Goal: Task Accomplishment & Management: Use online tool/utility

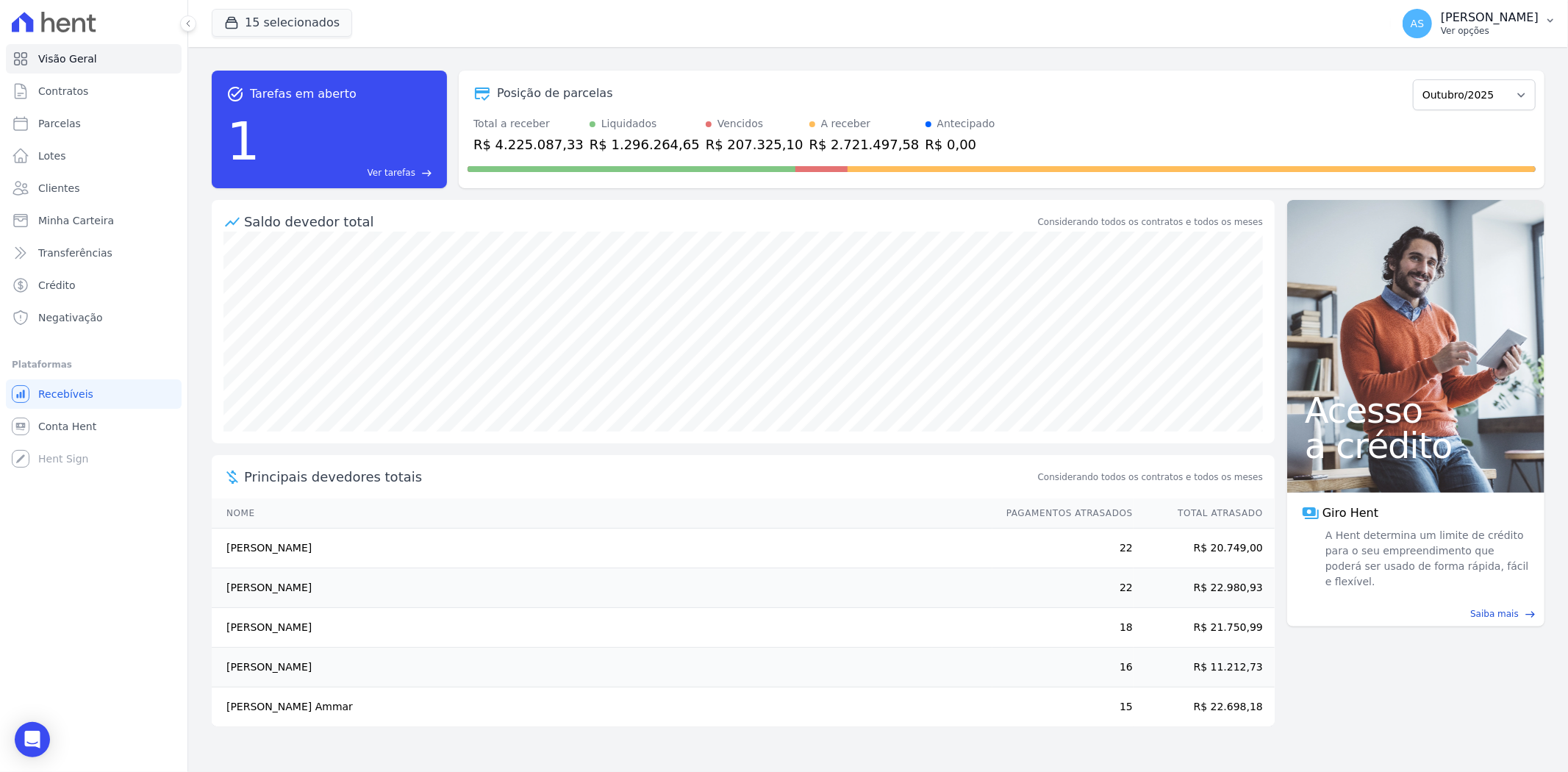
click at [1511, 24] on p "[PERSON_NAME]" at bounding box center [1489, 18] width 98 height 15
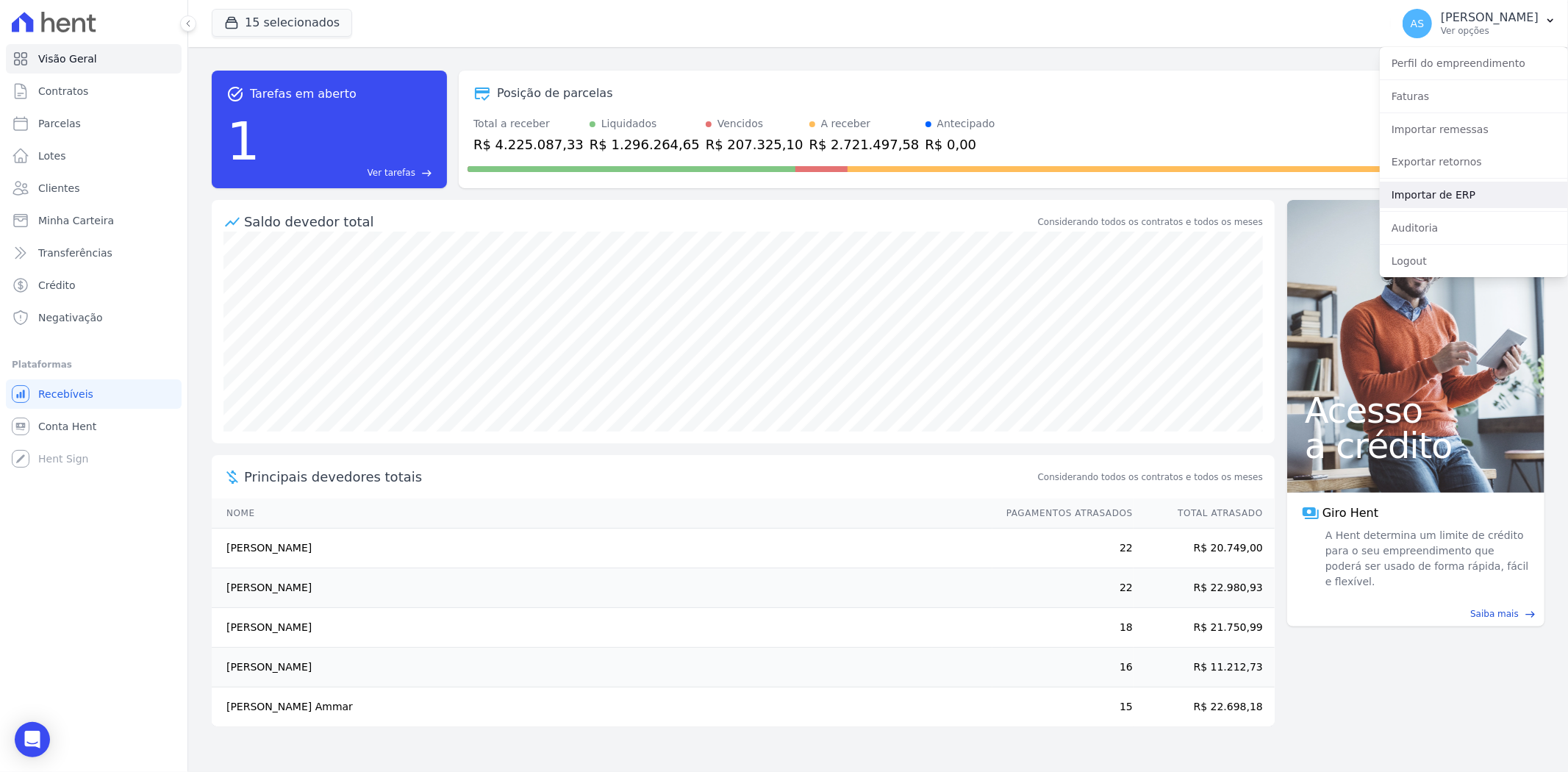
click at [1427, 193] on link "Importar de ERP" at bounding box center [1473, 194] width 188 height 26
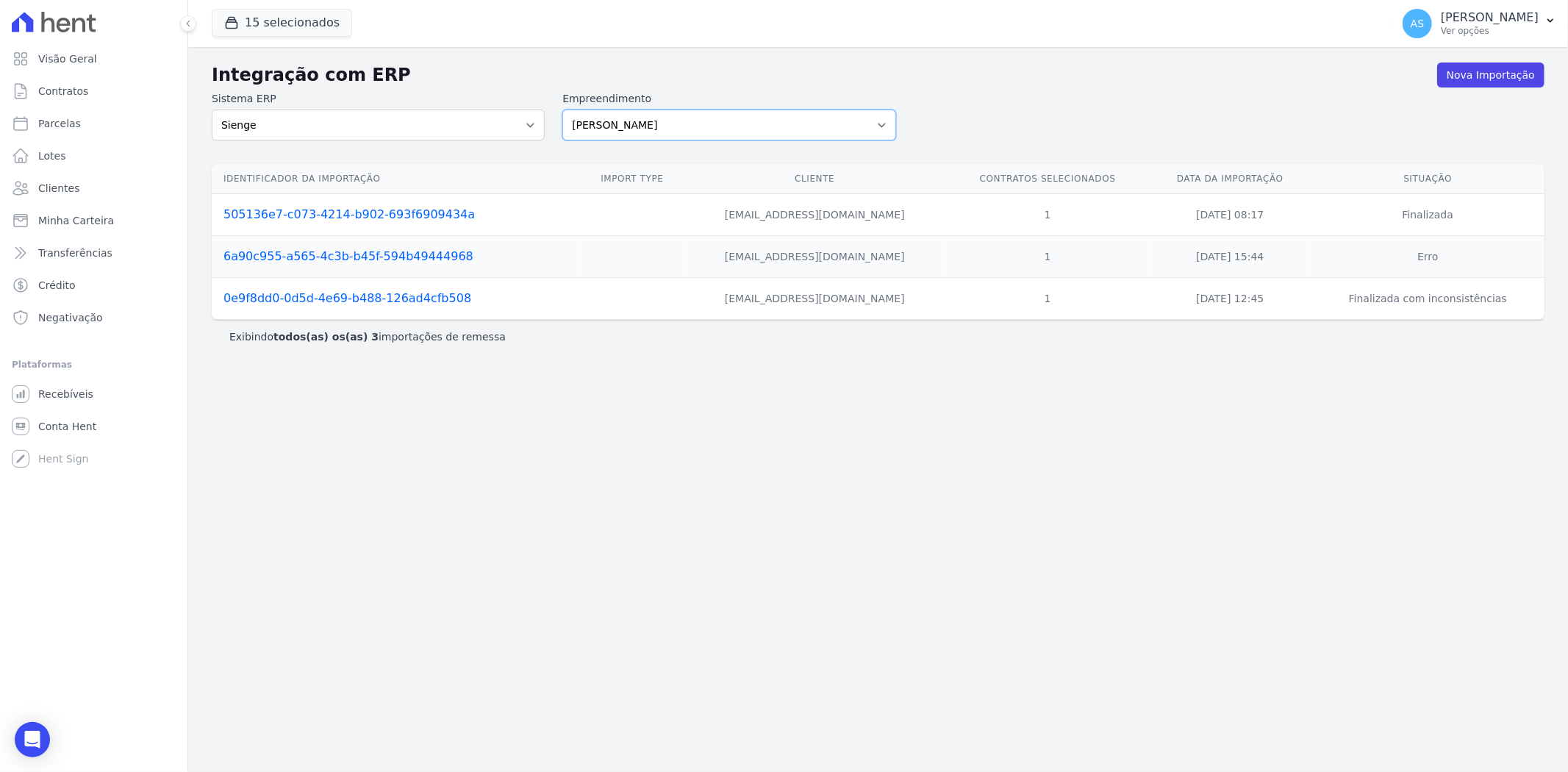
click at [879, 122] on select "Amaré Arpoador Art Prime - Irajá ÁUREOS B. Unique CTV Beat Residencial CTV Mob …" at bounding box center [728, 124] width 333 height 31
select select "02ac0a85-22be-41ef-923f-eaf7bf61794c"
click at [562, 109] on select "Amaré Arpoador Art Prime - Irajá ÁUREOS B. Unique CTV Beat Residencial CTV Mob …" at bounding box center [728, 124] width 333 height 31
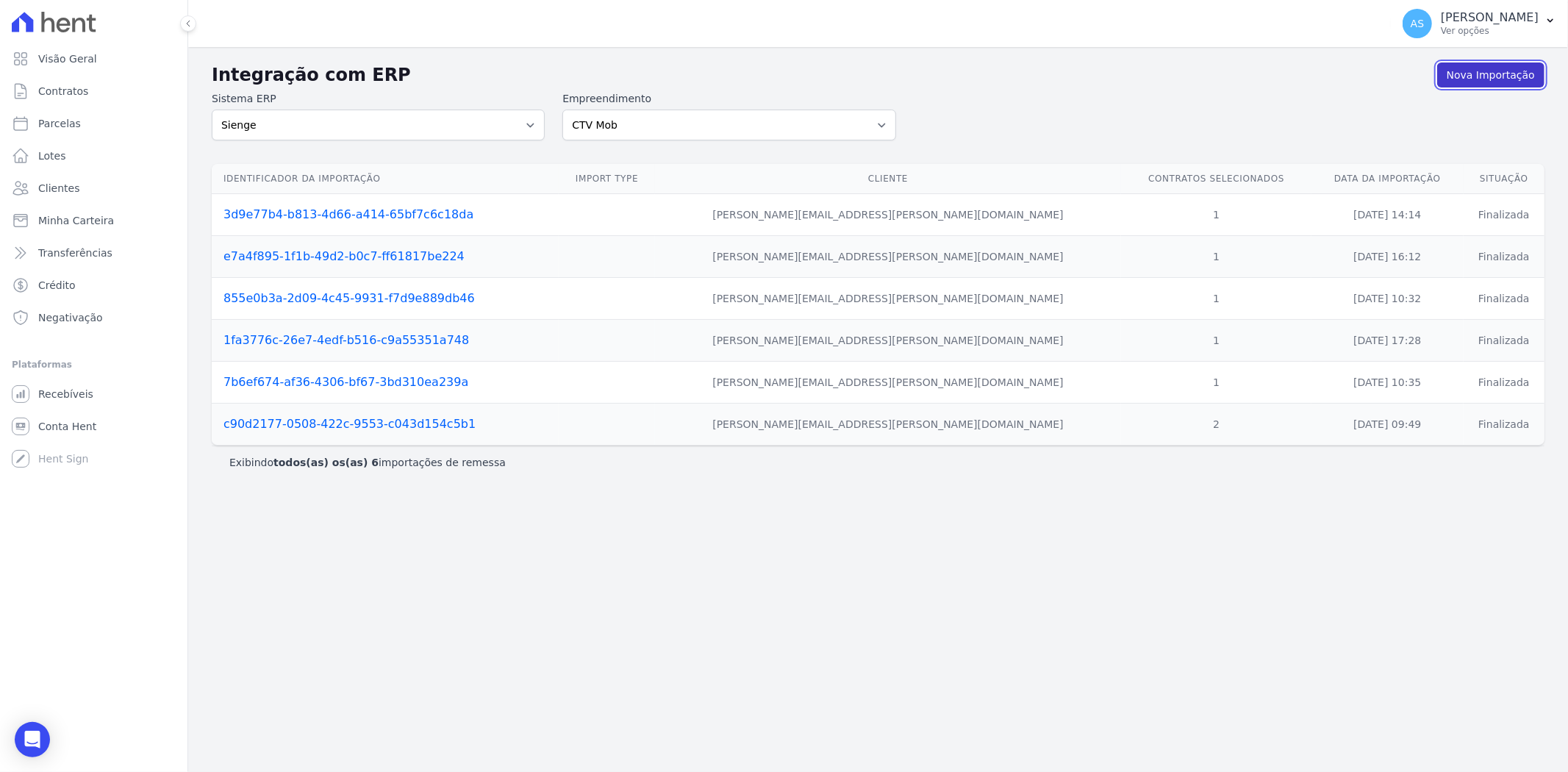
click at [1500, 81] on link "Nova Importação" at bounding box center [1490, 74] width 108 height 25
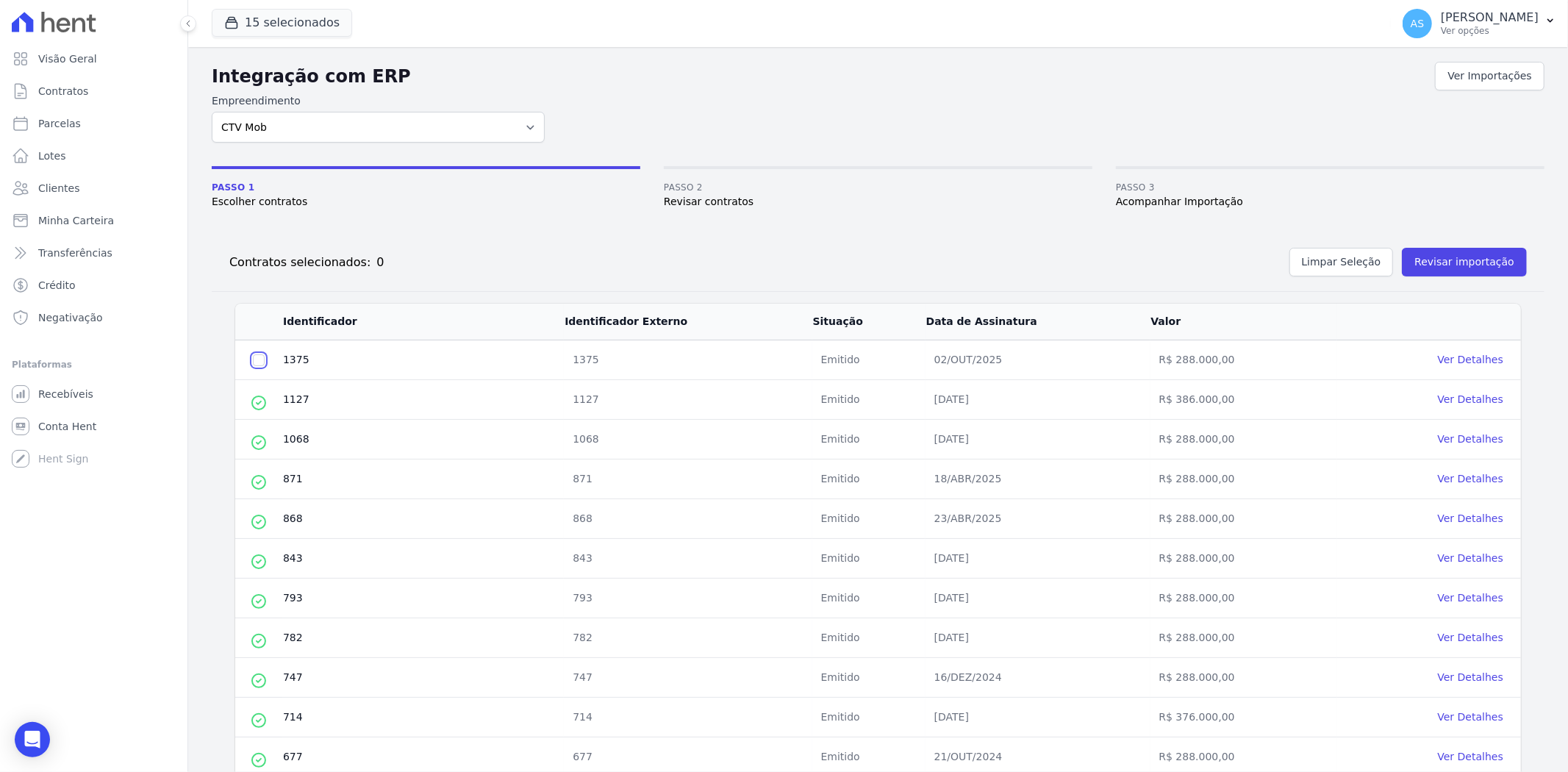
click at [257, 358] on input "checkbox" at bounding box center [258, 360] width 11 height 11
checkbox input "true"
click at [1451, 263] on button "Revisar importação" at bounding box center [1464, 262] width 125 height 29
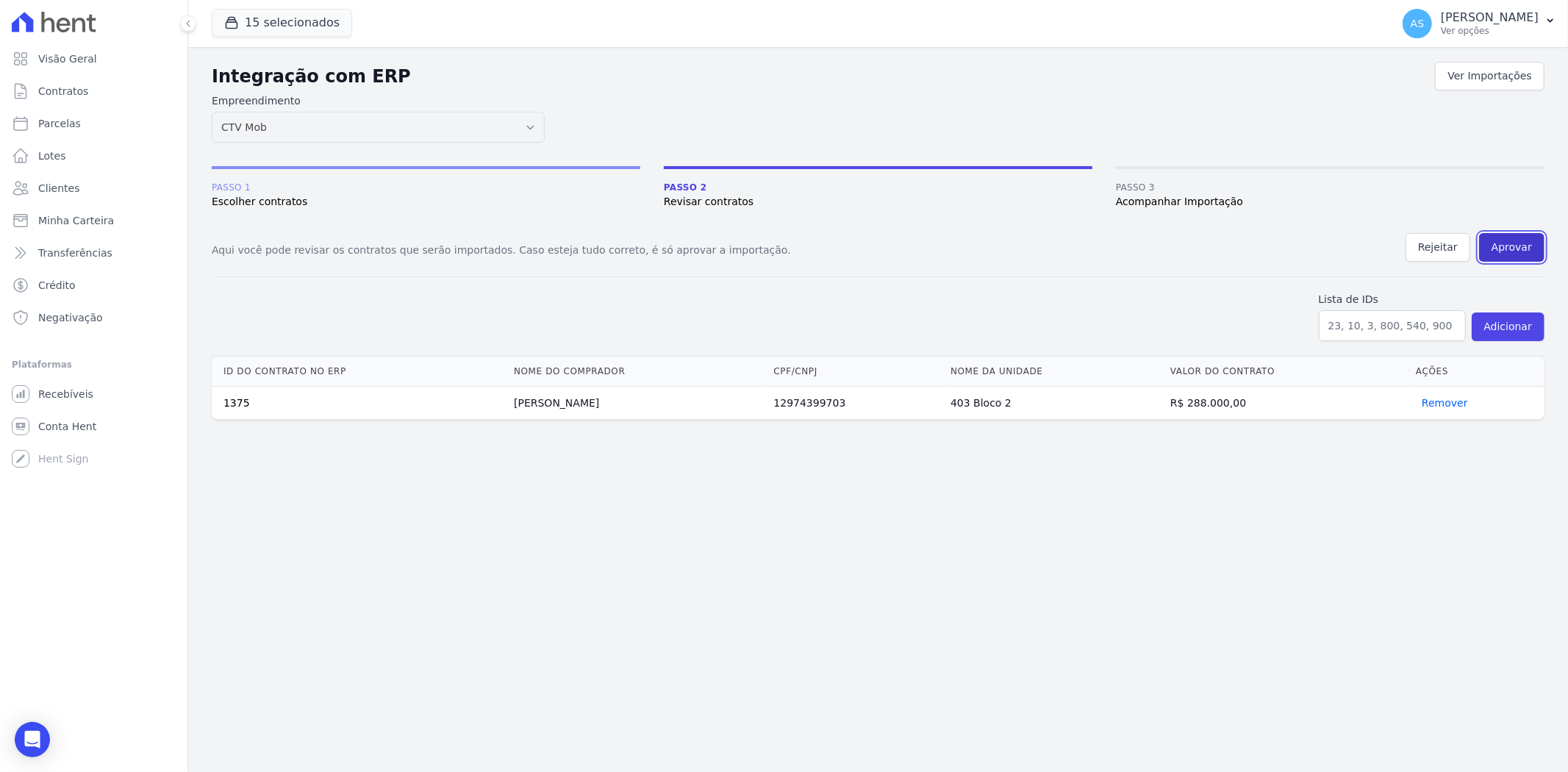
click at [1505, 247] on button "Aprovar" at bounding box center [1511, 247] width 66 height 29
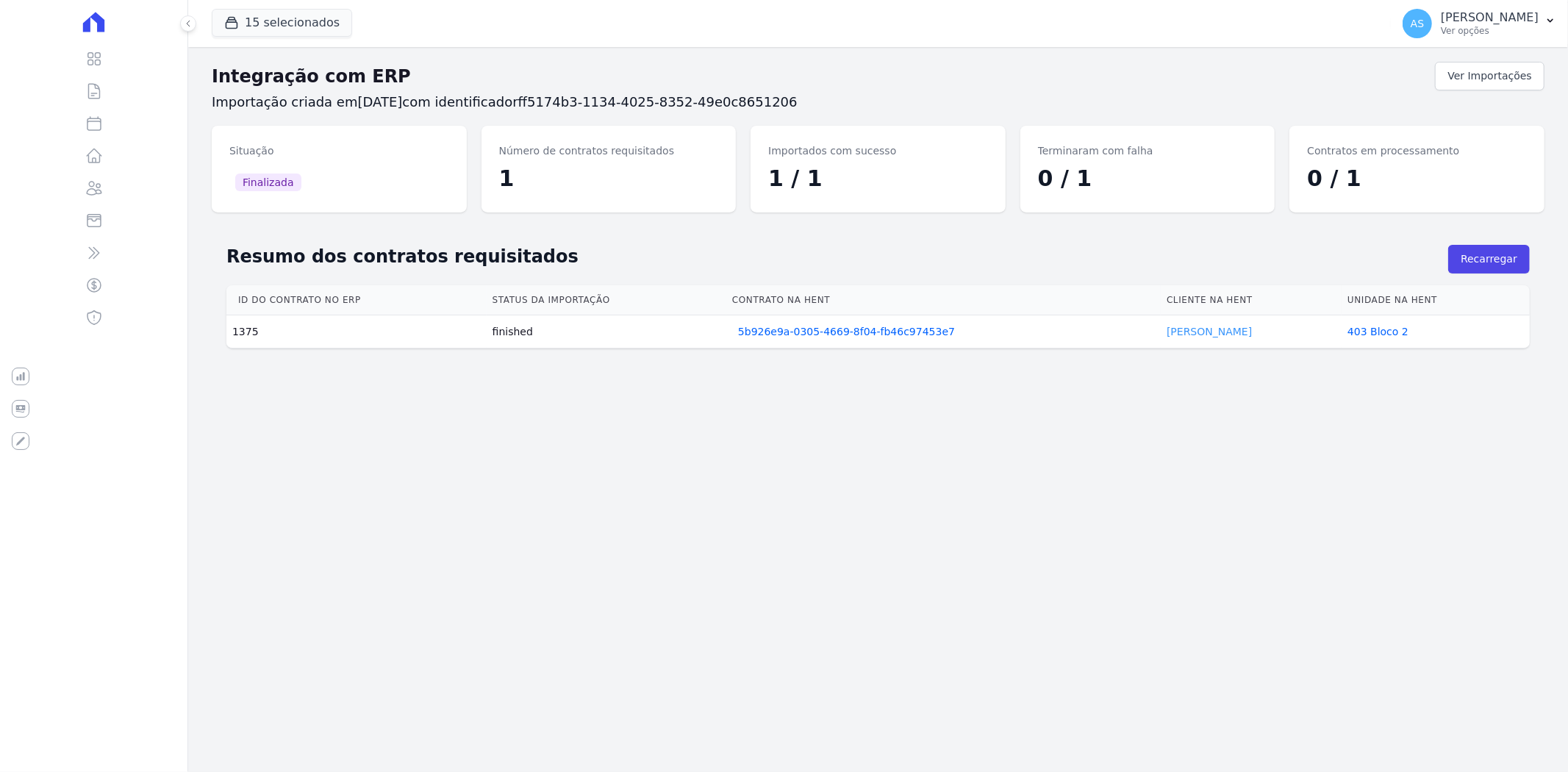
click at [1191, 332] on link "[PERSON_NAME]" at bounding box center [1208, 331] width 85 height 11
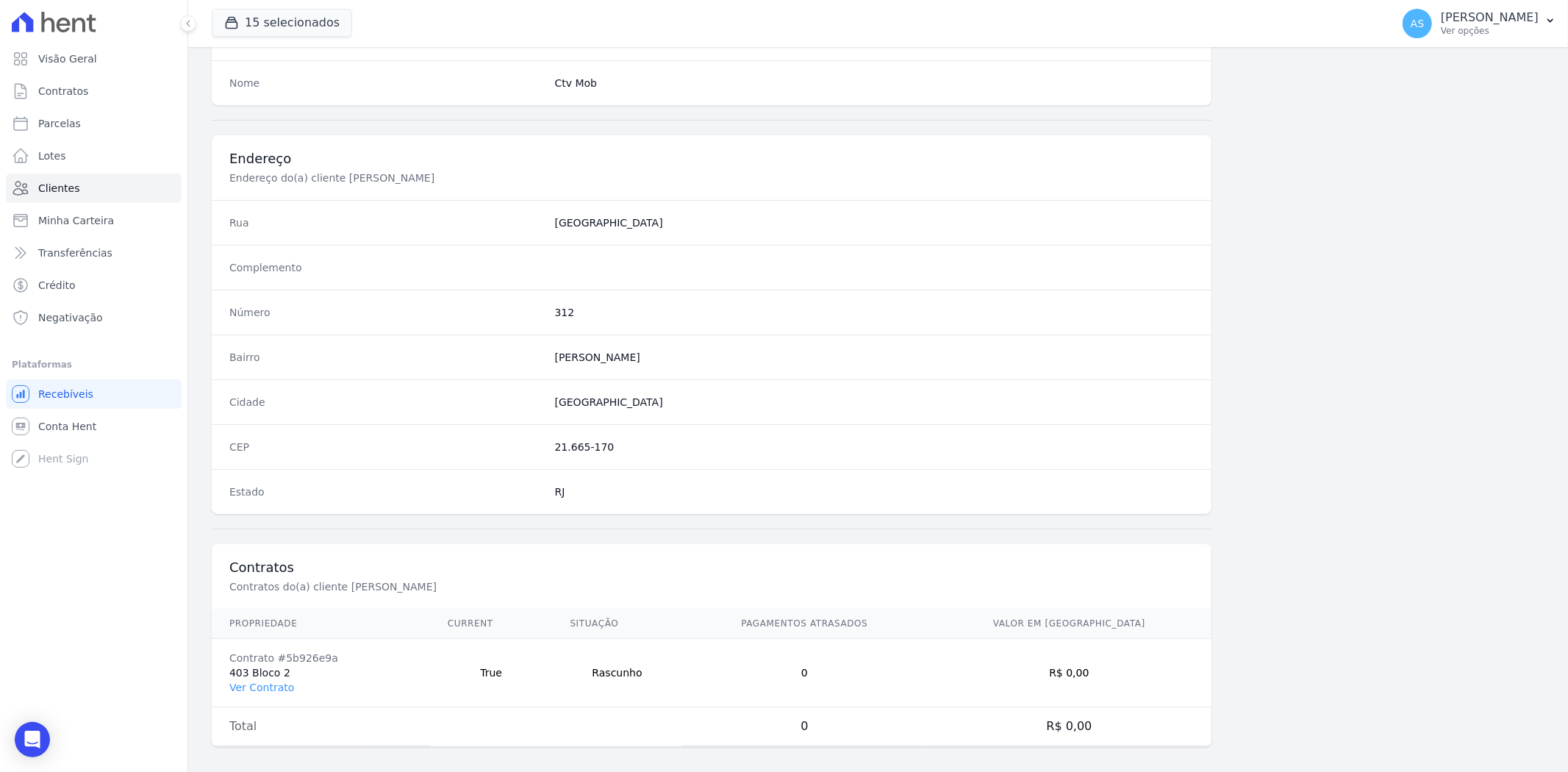
scroll to position [606, 0]
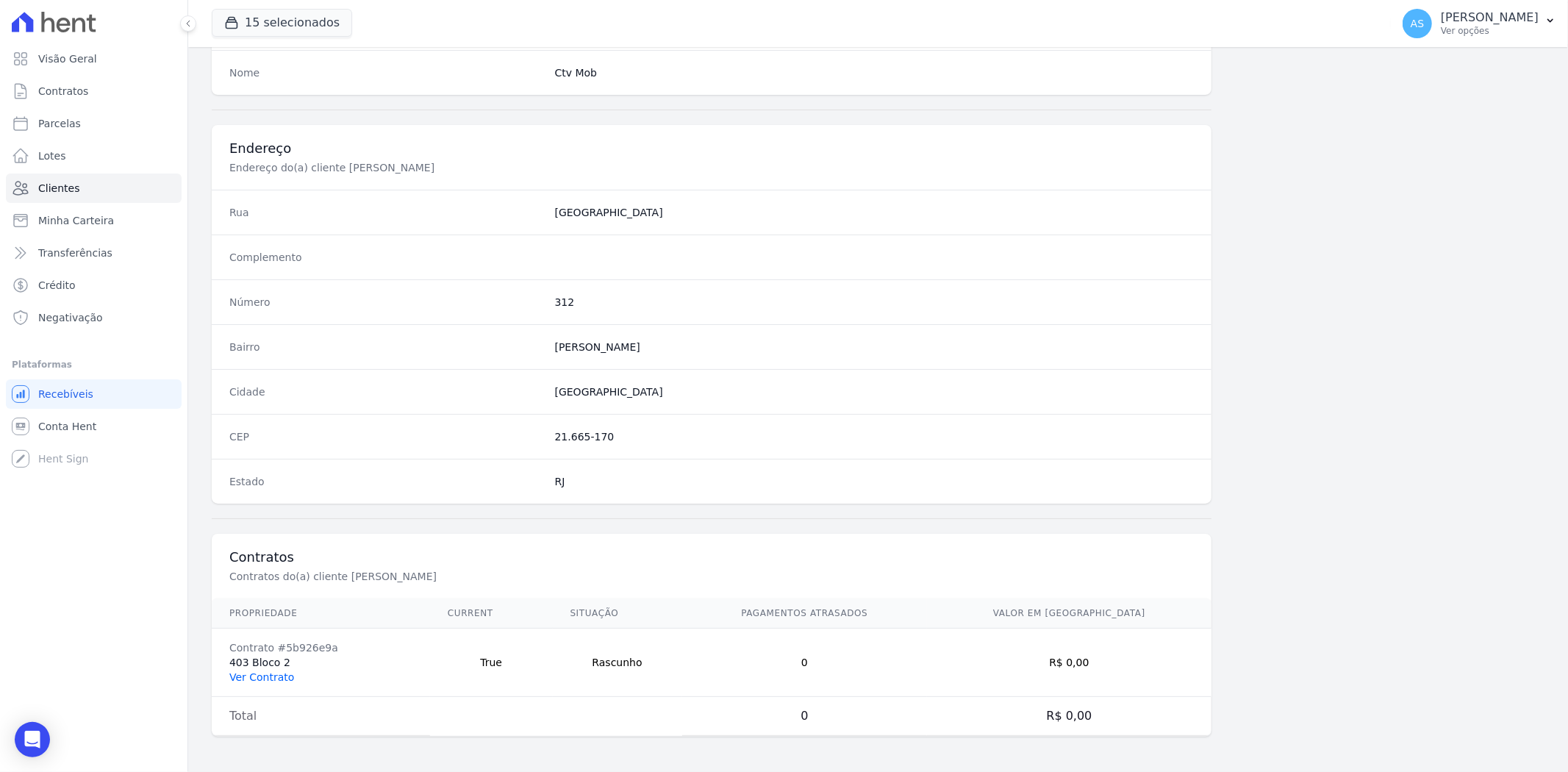
click at [265, 673] on link "Ver Contrato" at bounding box center [262, 676] width 65 height 11
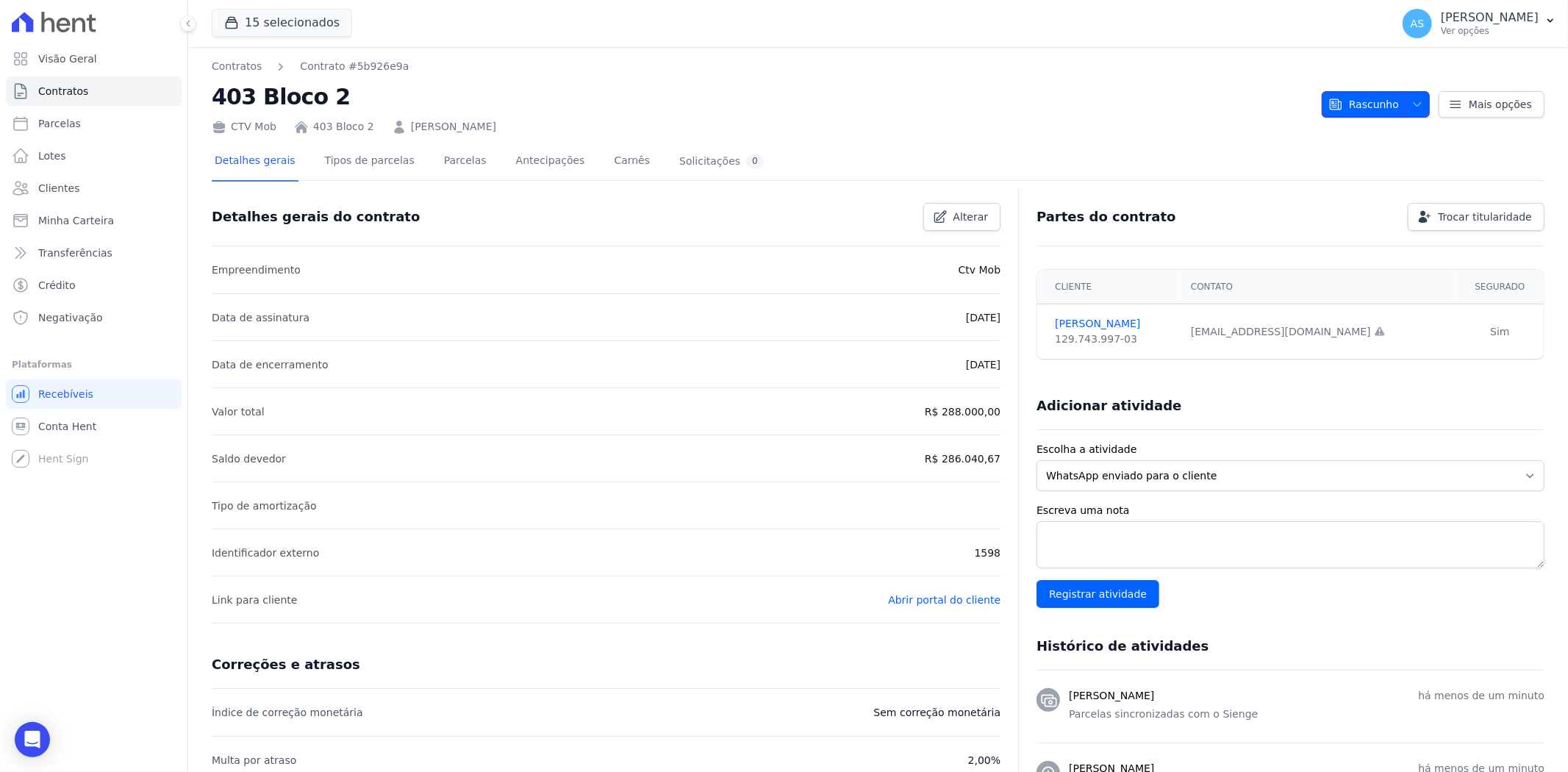
click at [1411, 104] on icon "button" at bounding box center [1417, 103] width 11 height 11
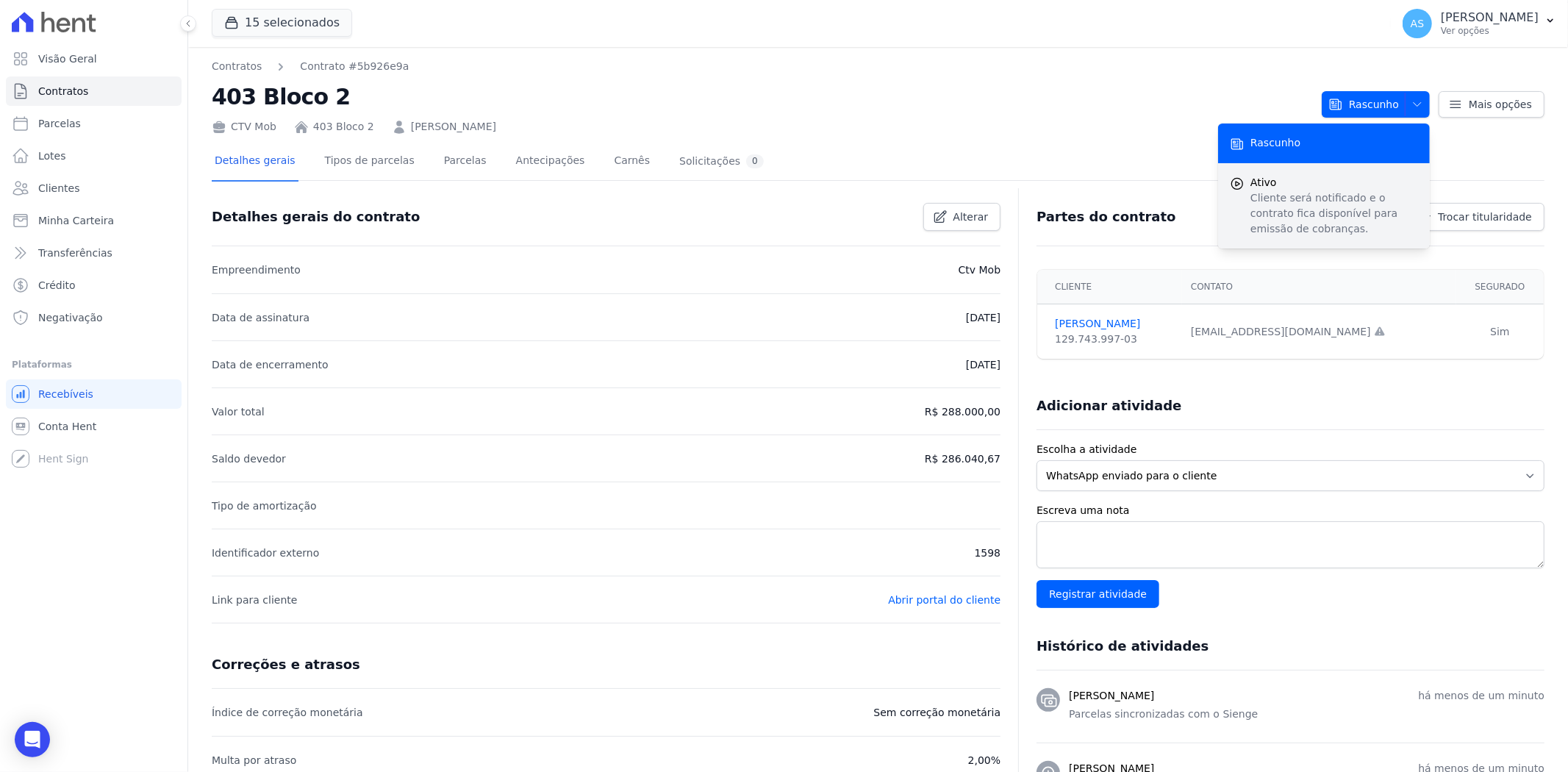
click at [1261, 227] on p "Cliente será notificado e o contrato fica disponível para emissão de cobranças." at bounding box center [1333, 213] width 167 height 46
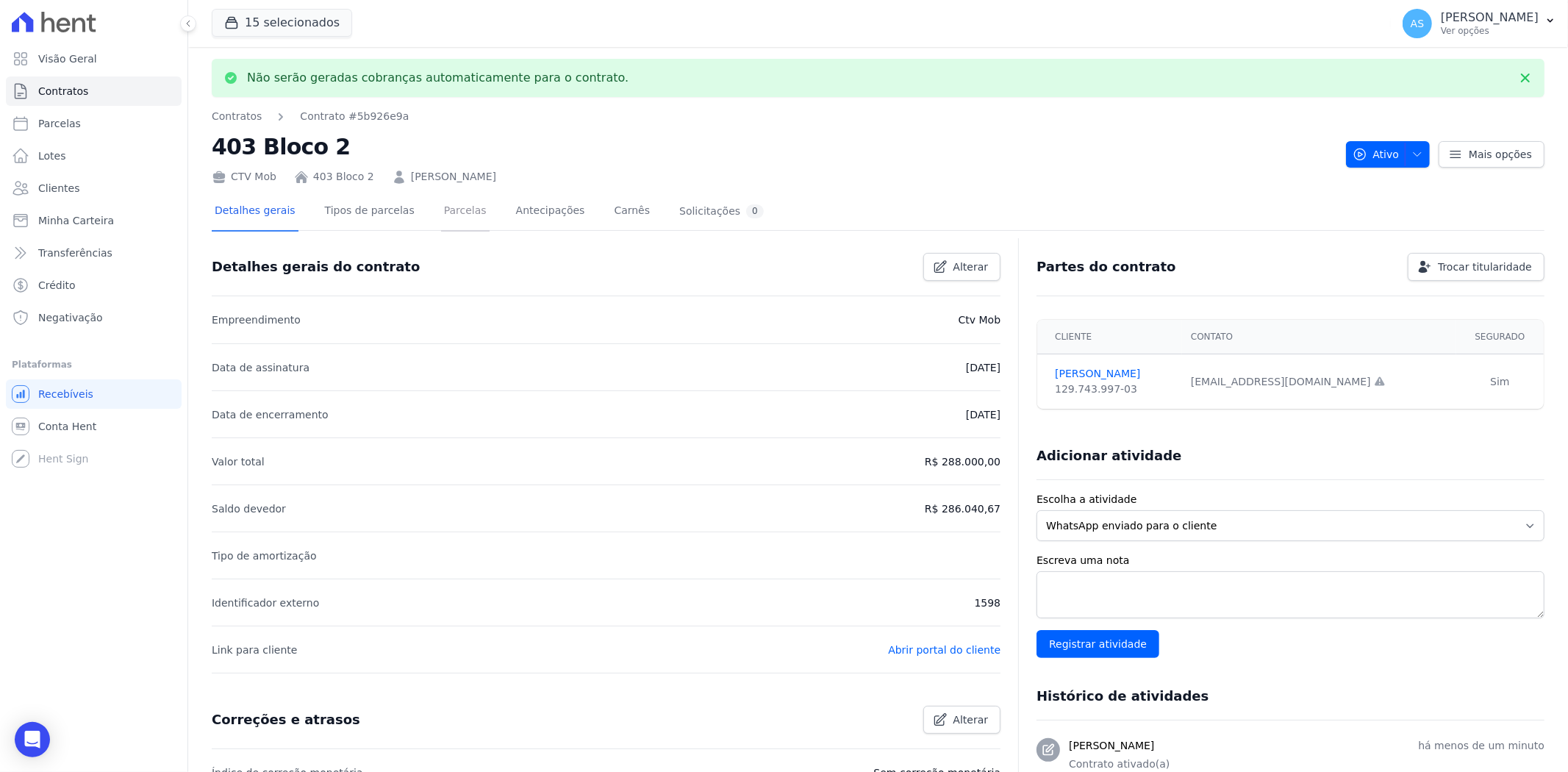
click at [441, 206] on link "Parcelas" at bounding box center [465, 212] width 48 height 39
